Goal: Task Accomplishment & Management: Use online tool/utility

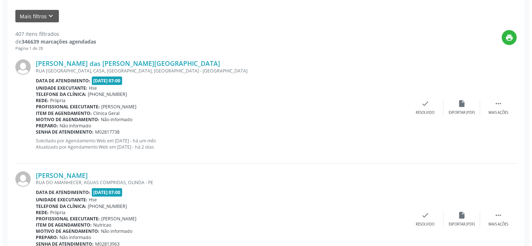
scroll to position [1, 0]
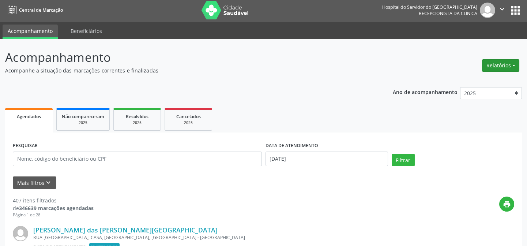
click at [514, 63] on button "Relatórios" at bounding box center [500, 65] width 37 height 12
click at [482, 80] on link "Agendamentos" at bounding box center [479, 81] width 79 height 10
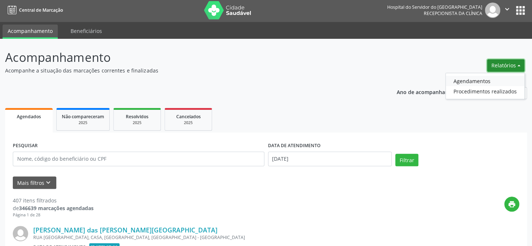
select select "7"
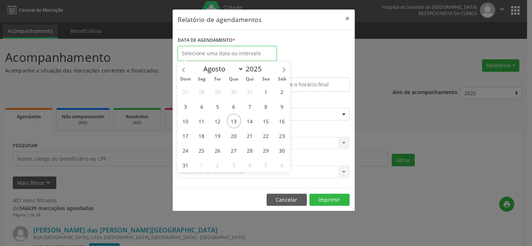
click at [215, 53] on input "text" at bounding box center [227, 53] width 99 height 15
click at [232, 115] on span "13" at bounding box center [234, 121] width 14 height 14
type input "[DATE]"
click at [233, 115] on span "13" at bounding box center [234, 121] width 14 height 14
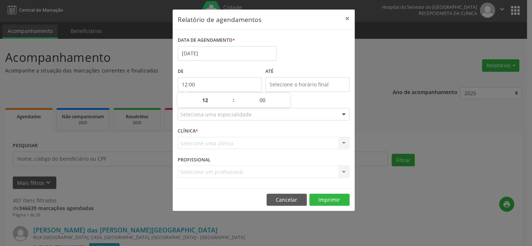
click at [204, 78] on input "12:00" at bounding box center [220, 84] width 84 height 15
click at [230, 105] on span at bounding box center [229, 103] width 5 height 7
type input "11:00"
type input "11"
click at [230, 105] on span at bounding box center [229, 103] width 5 height 7
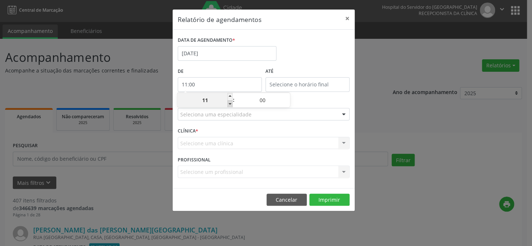
type input "10:00"
type input "10"
click at [230, 103] on span at bounding box center [229, 103] width 5 height 7
type input "09:00"
type input "09"
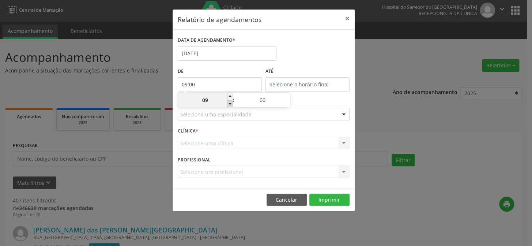
click at [231, 101] on span at bounding box center [229, 103] width 5 height 7
type input "08:00"
type input "08"
click at [230, 104] on span at bounding box center [229, 103] width 5 height 7
type input "07:00"
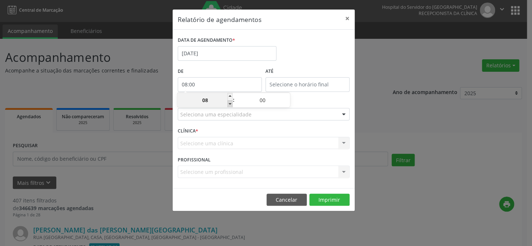
type input "07"
click at [321, 83] on input "12:00" at bounding box center [307, 84] width 84 height 15
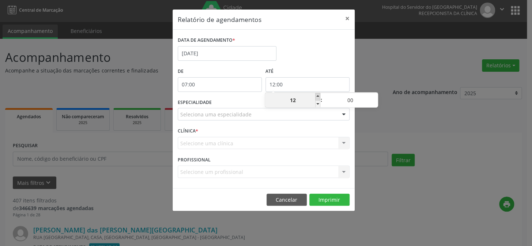
click at [316, 95] on span at bounding box center [317, 96] width 5 height 7
type input "13:00"
type input "13"
click at [316, 95] on span at bounding box center [317, 96] width 5 height 7
type input "14:00"
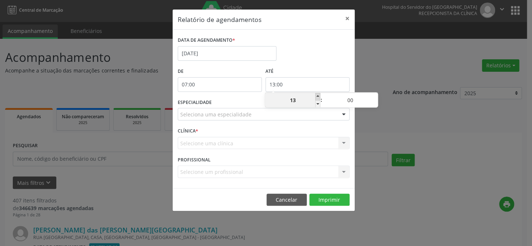
type input "14"
click at [316, 95] on span at bounding box center [317, 96] width 5 height 7
type input "15:00"
type input "15"
click at [316, 94] on span at bounding box center [317, 96] width 5 height 7
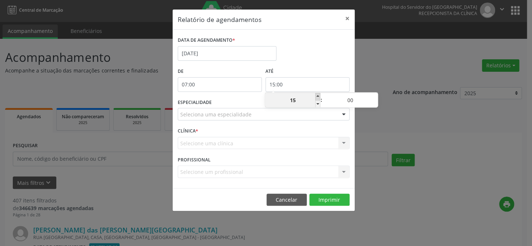
type input "16:00"
type input "16"
click at [316, 94] on span at bounding box center [317, 96] width 5 height 7
type input "17:00"
type input "17"
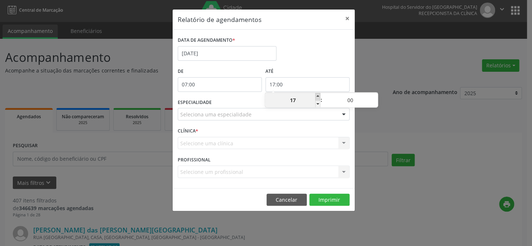
click at [316, 93] on span at bounding box center [317, 96] width 5 height 7
type input "18:00"
type input "18"
click at [316, 93] on span at bounding box center [317, 96] width 5 height 7
type input "19:00"
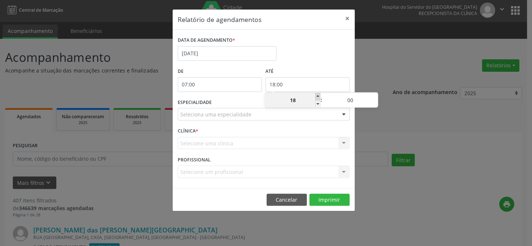
type input "19"
click at [316, 91] on div "ATÉ 19:00" at bounding box center [307, 81] width 88 height 31
click at [314, 80] on input "19:00" at bounding box center [307, 84] width 84 height 15
click at [317, 98] on span at bounding box center [317, 96] width 5 height 7
type input "20:00"
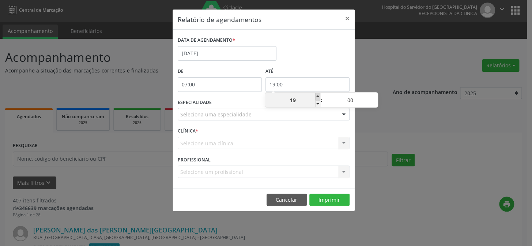
type input "20"
click at [317, 96] on span at bounding box center [317, 96] width 5 height 7
type input "21:00"
type input "21"
click at [342, 112] on div at bounding box center [343, 114] width 11 height 12
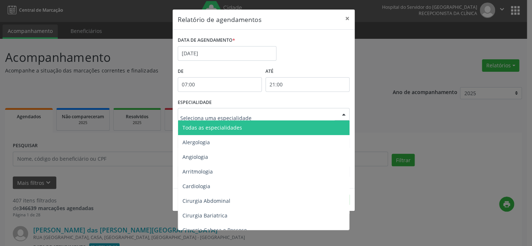
click at [266, 130] on span "Todas as especialidades" at bounding box center [264, 127] width 172 height 15
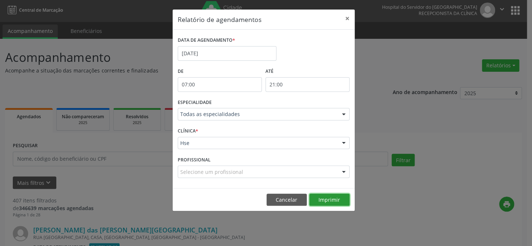
click at [329, 202] on button "Imprimir" at bounding box center [329, 199] width 40 height 12
